Goal: Task Accomplishment & Management: Manage account settings

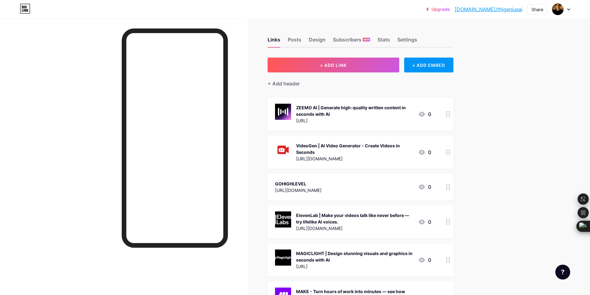
click at [569, 7] on div at bounding box center [561, 9] width 18 height 11
click at [296, 39] on div "Posts" at bounding box center [295, 41] width 14 height 11
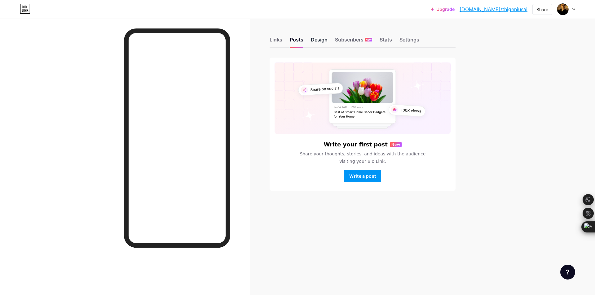
click at [316, 40] on div "Design" at bounding box center [319, 41] width 17 height 11
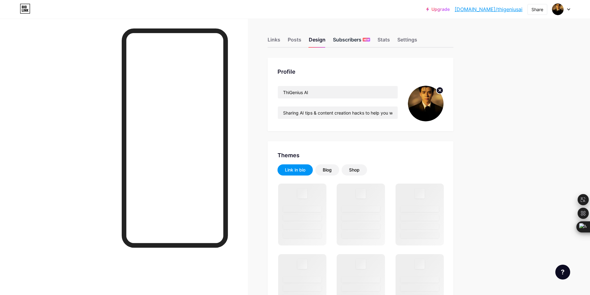
click at [349, 40] on div "Subscribers NEW" at bounding box center [351, 41] width 37 height 11
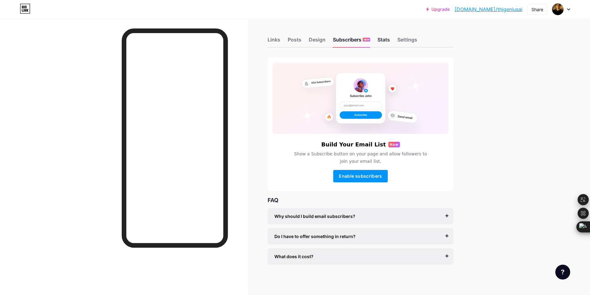
click at [384, 41] on div "Stats" at bounding box center [384, 41] width 12 height 11
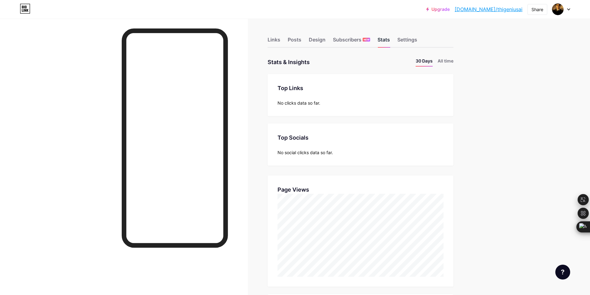
scroll to position [295, 590]
click at [447, 59] on li "All time" at bounding box center [446, 62] width 16 height 9
click at [409, 41] on div "Settings" at bounding box center [407, 41] width 20 height 11
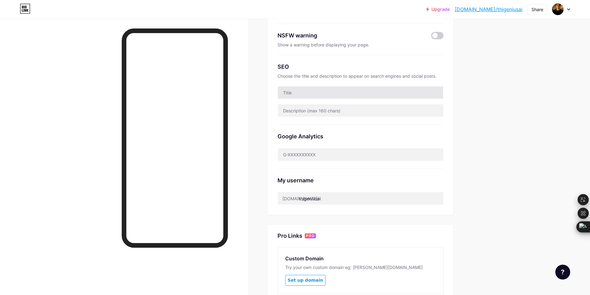
scroll to position [124, 0]
